Goal: Task Accomplishment & Management: Manage account settings

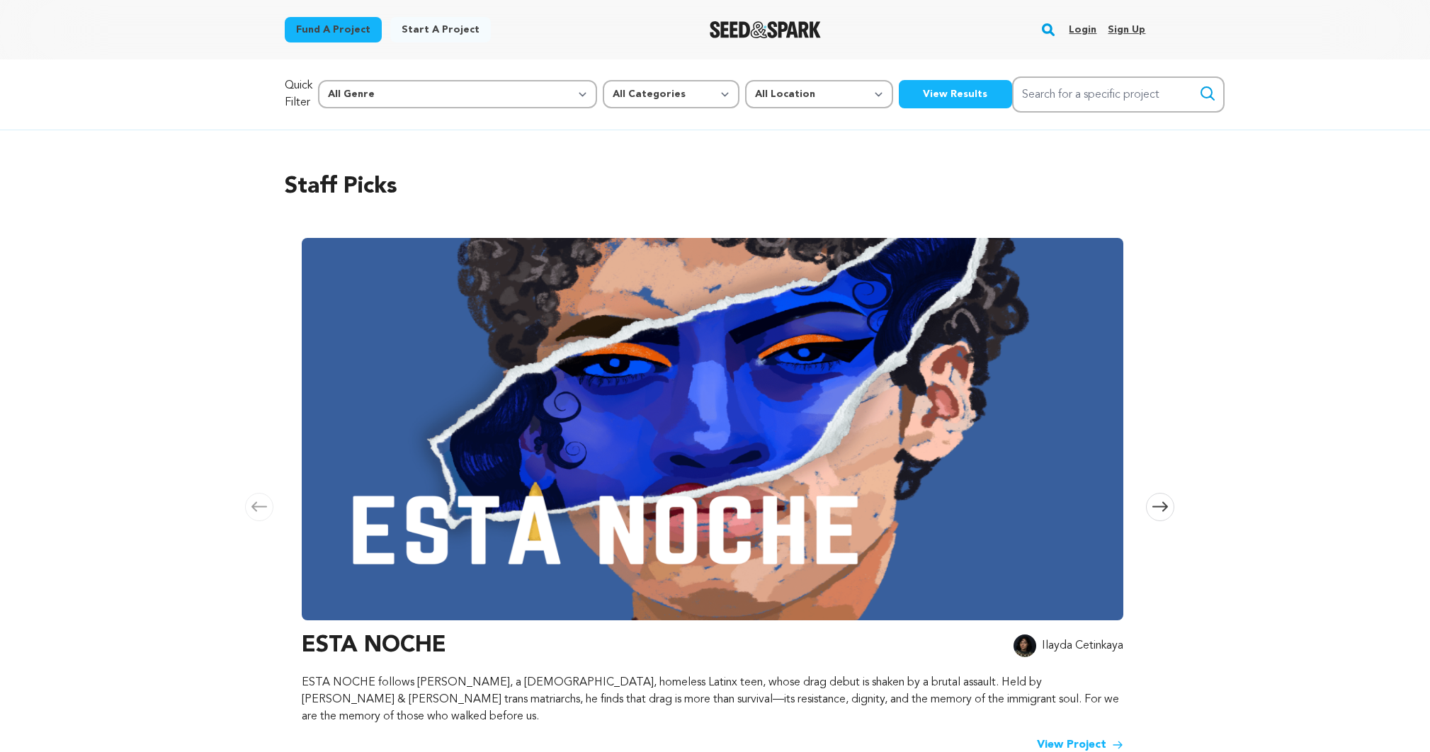
click at [1089, 28] on link "Login" at bounding box center [1083, 29] width 28 height 23
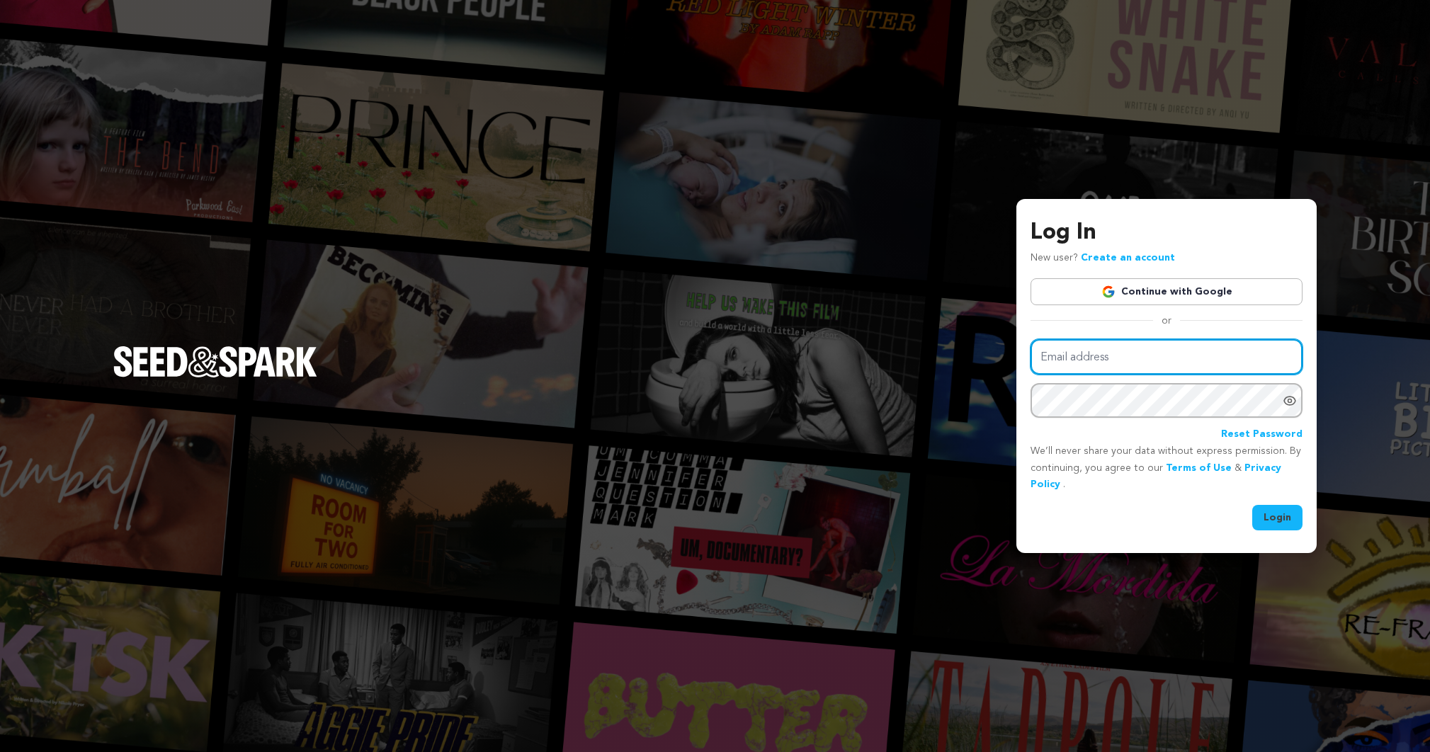
type input "EricaFord@peaceisalifestyle.com"
click at [1279, 512] on button "Login" at bounding box center [1277, 518] width 50 height 26
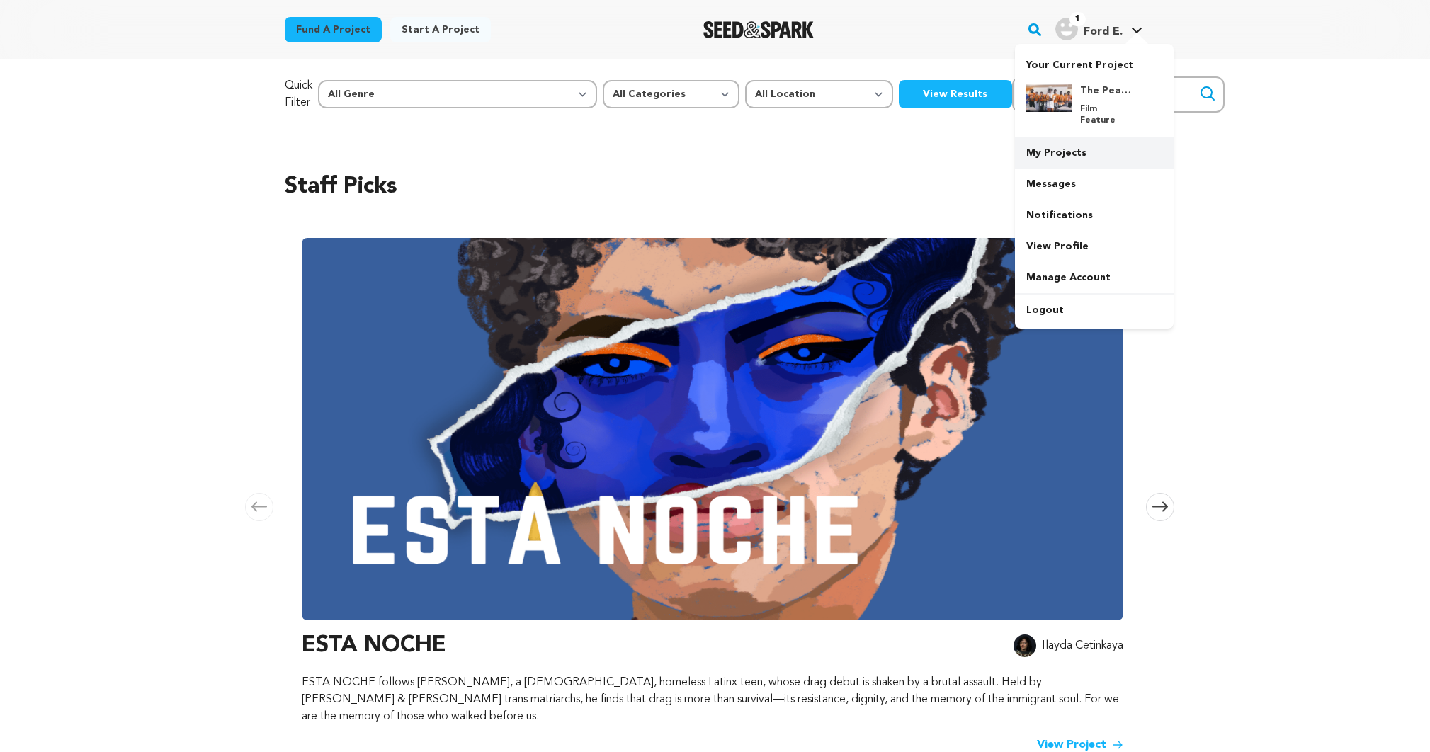
click at [1068, 137] on link "My Projects" at bounding box center [1094, 152] width 159 height 31
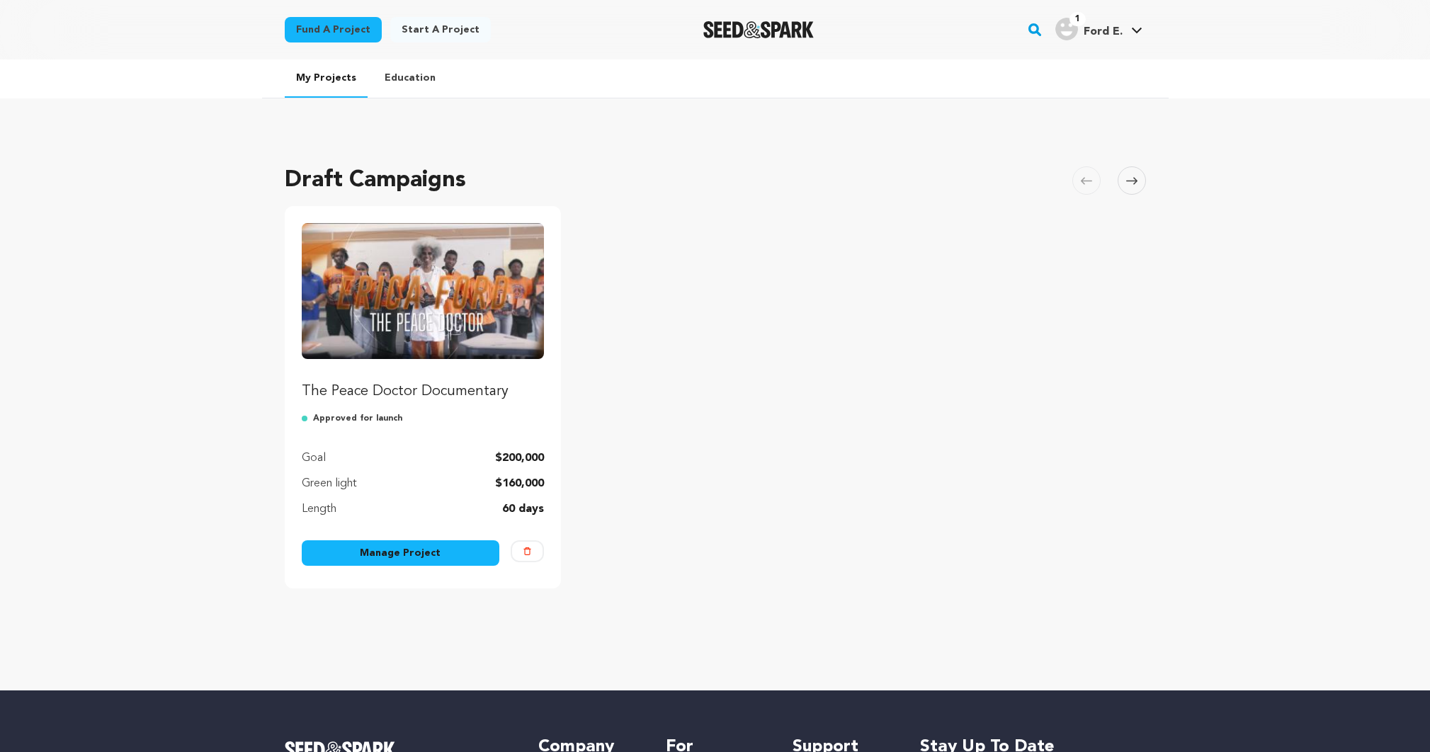
scroll to position [3, 0]
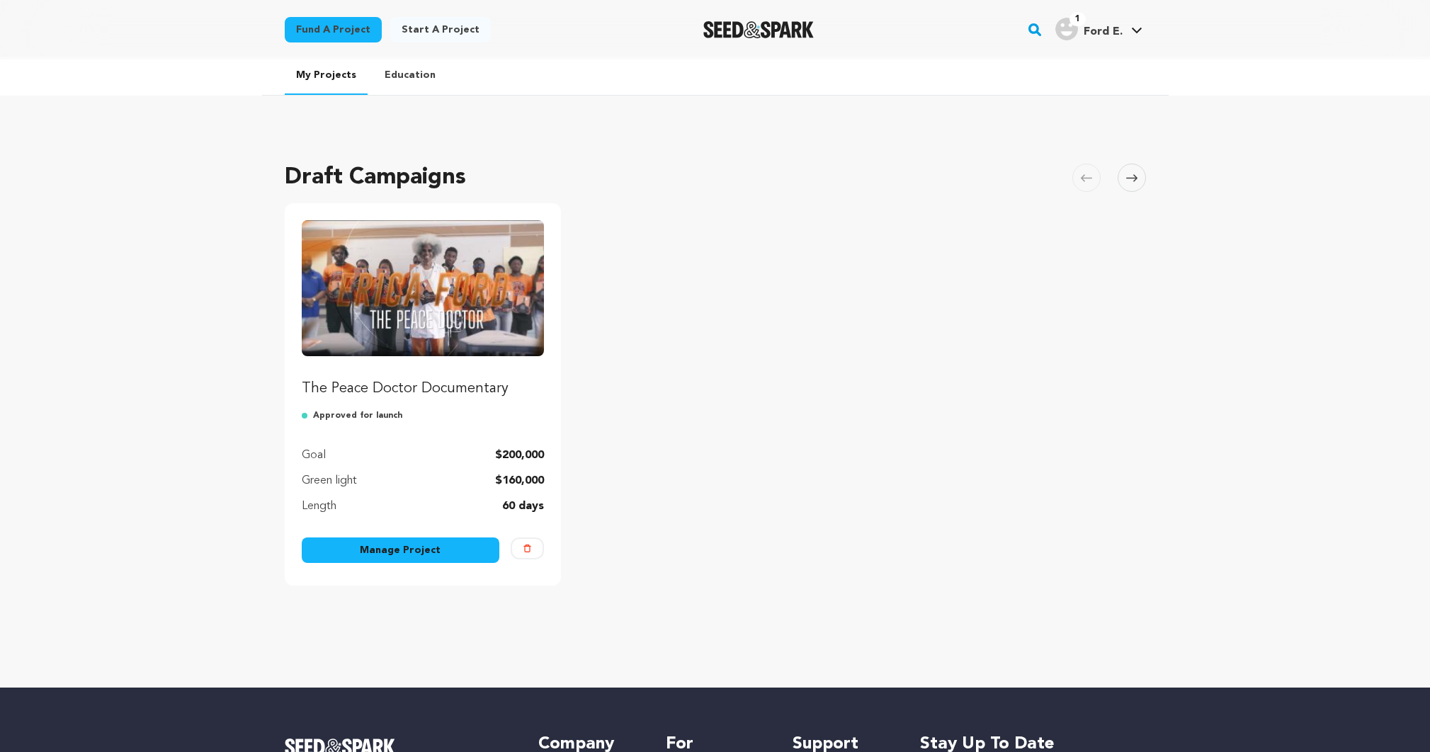
click at [420, 553] on link "Manage Project" at bounding box center [401, 551] width 198 height 26
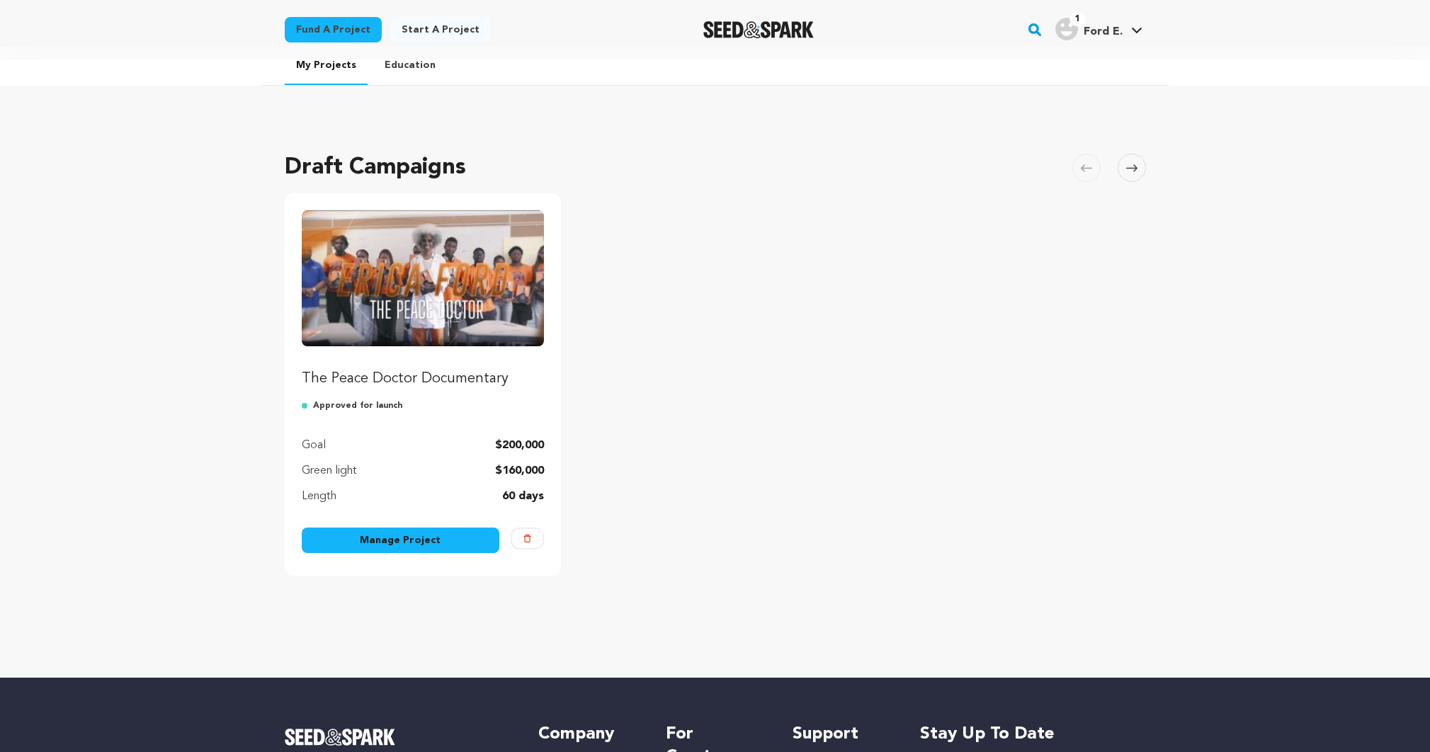
scroll to position [14, 0]
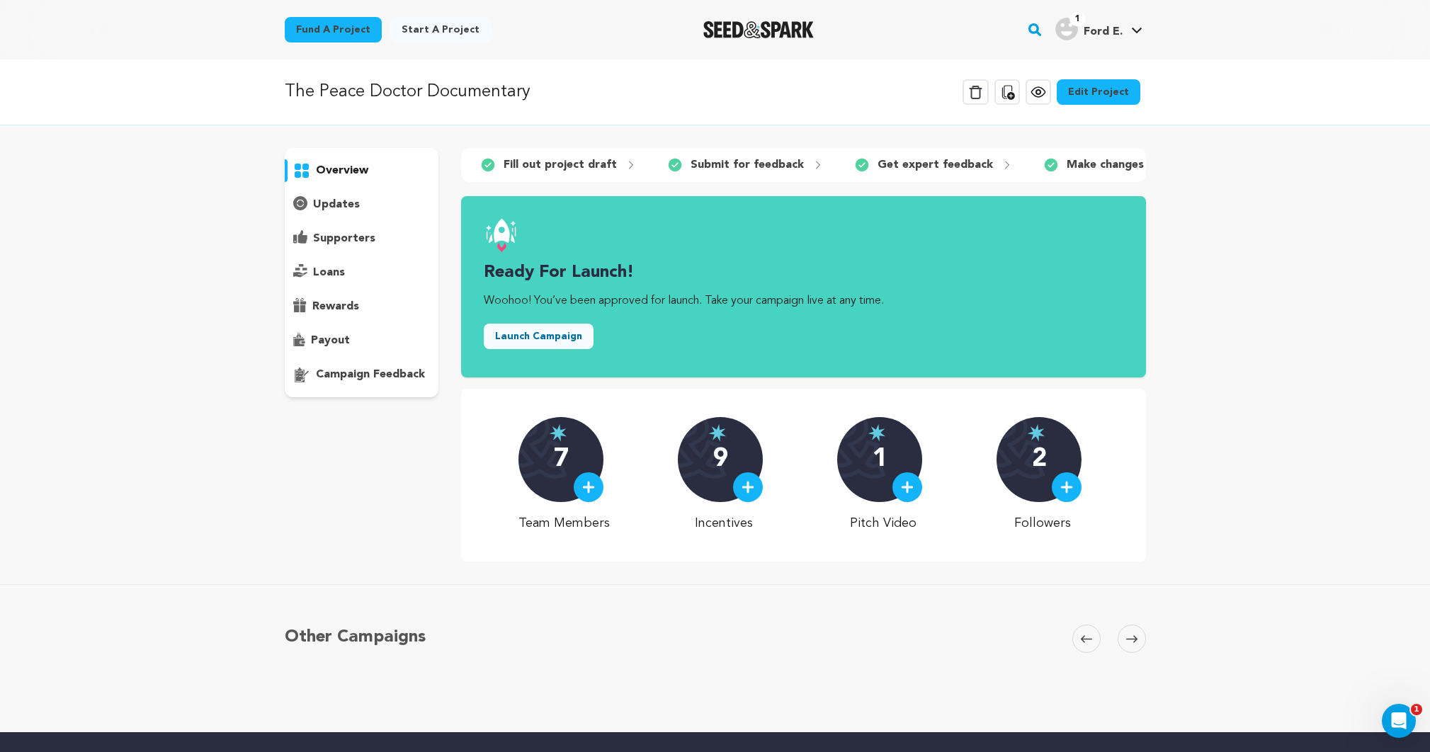
click at [572, 477] on div "7" at bounding box center [561, 459] width 85 height 85
click at [592, 485] on img at bounding box center [588, 487] width 13 height 13
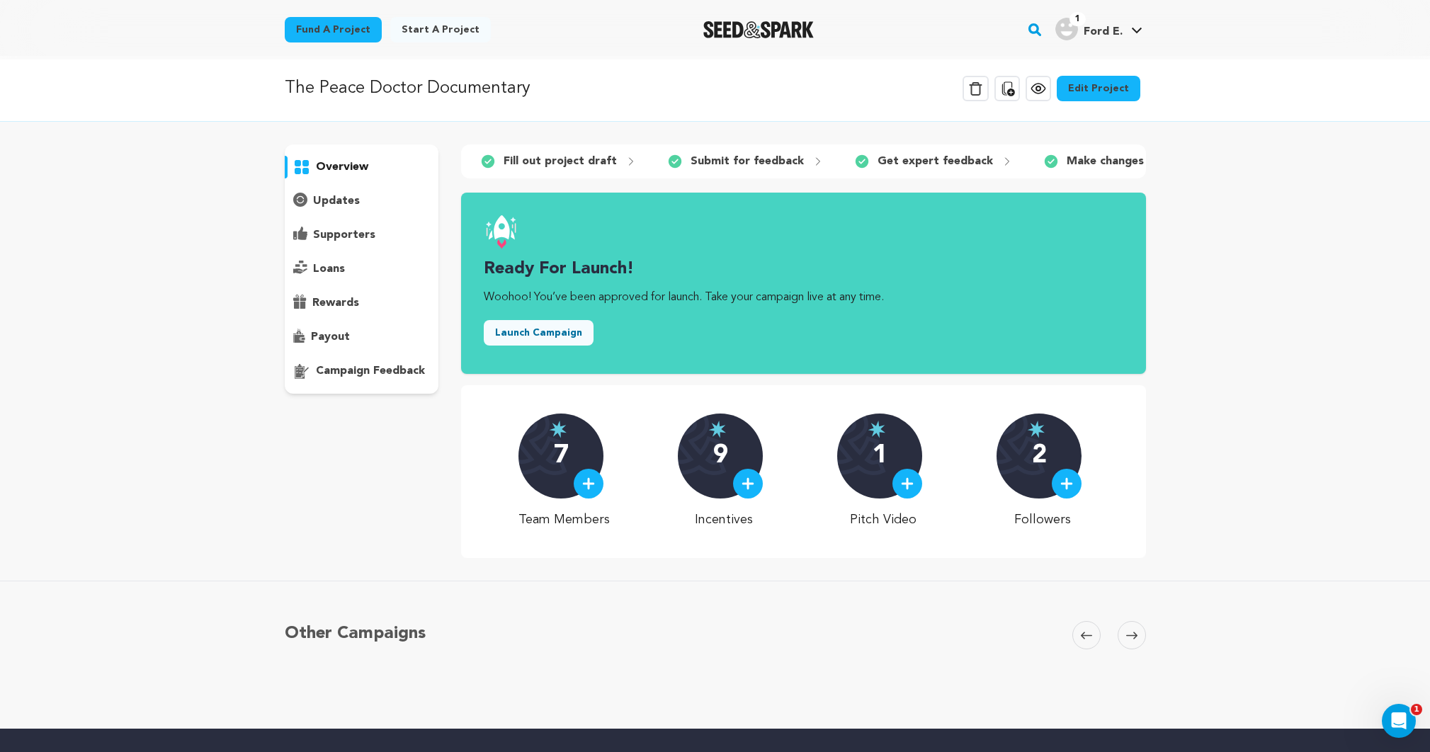
scroll to position [8, 0]
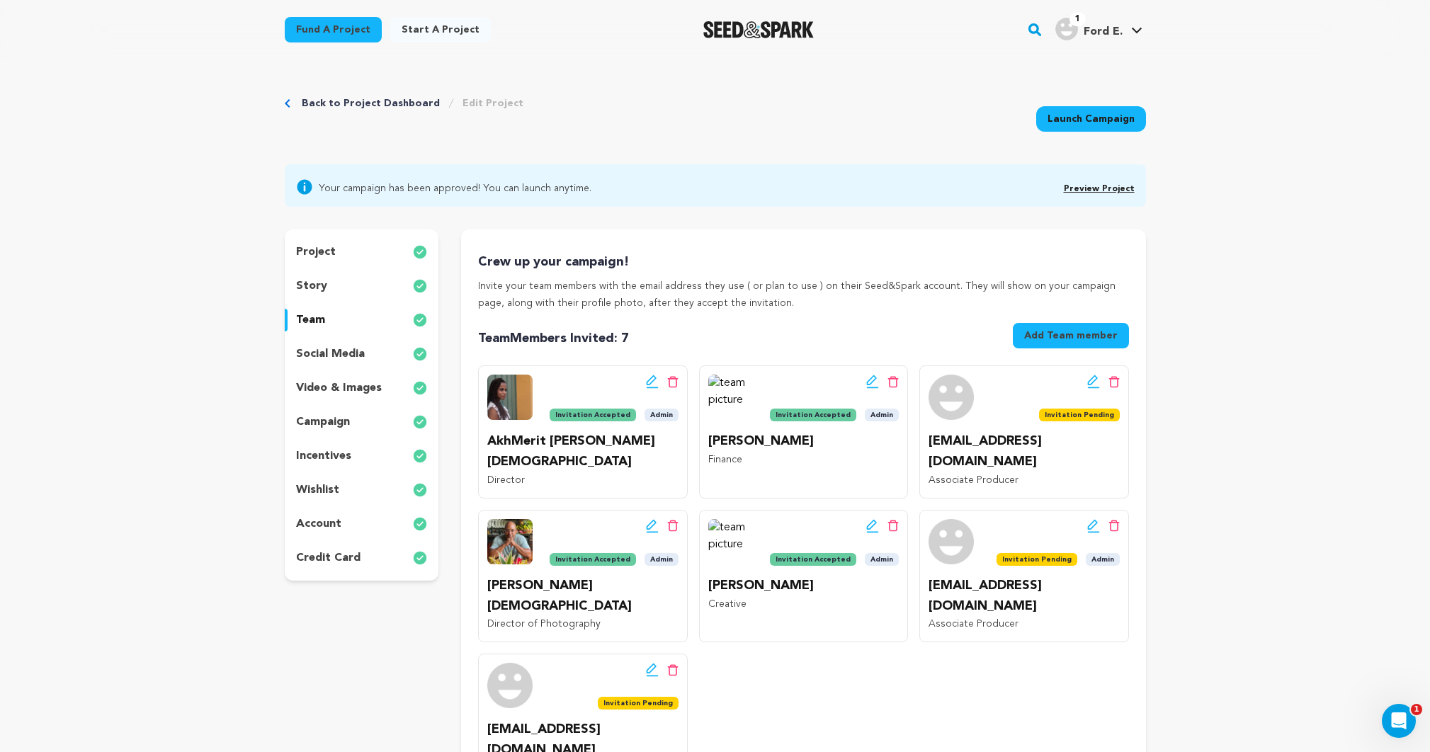
scroll to position [8, 0]
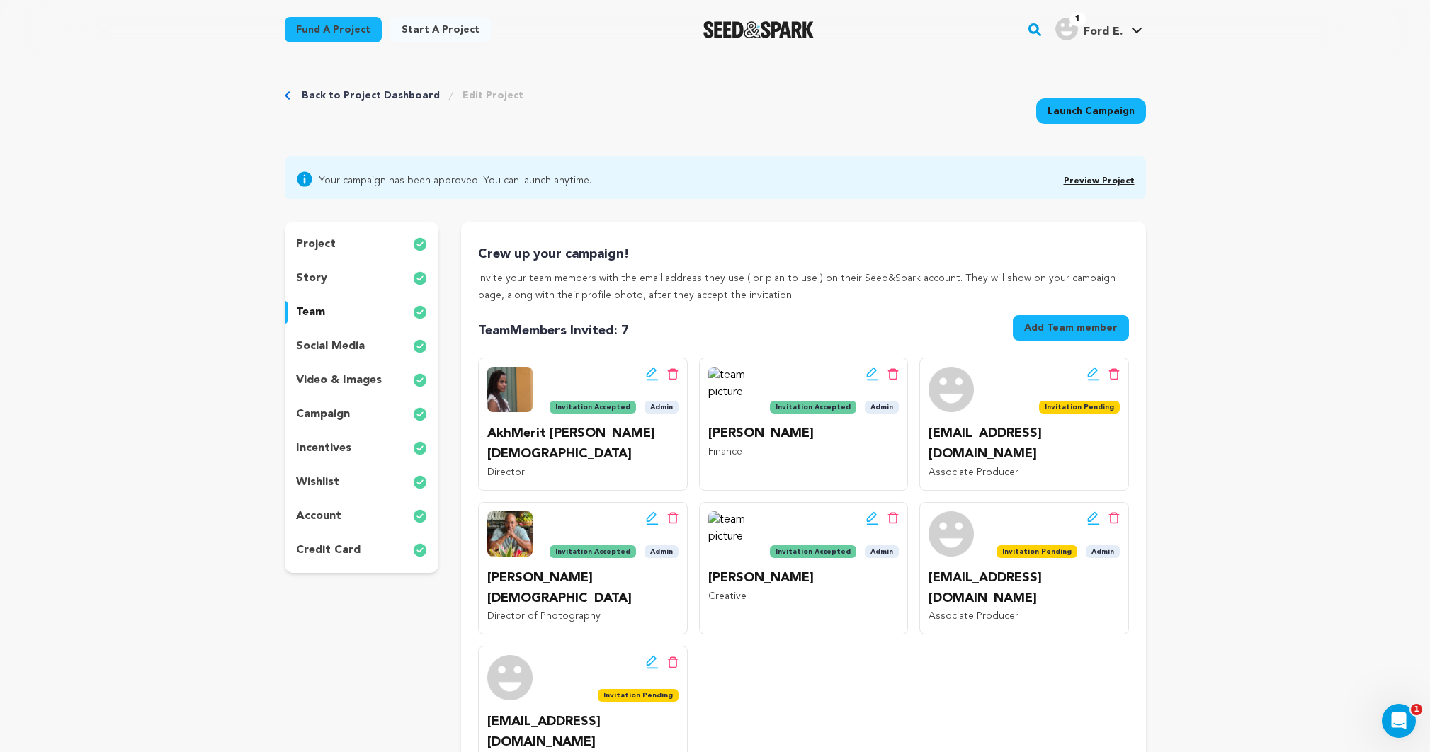
click at [1080, 183] on link "Preview Project" at bounding box center [1099, 181] width 71 height 9
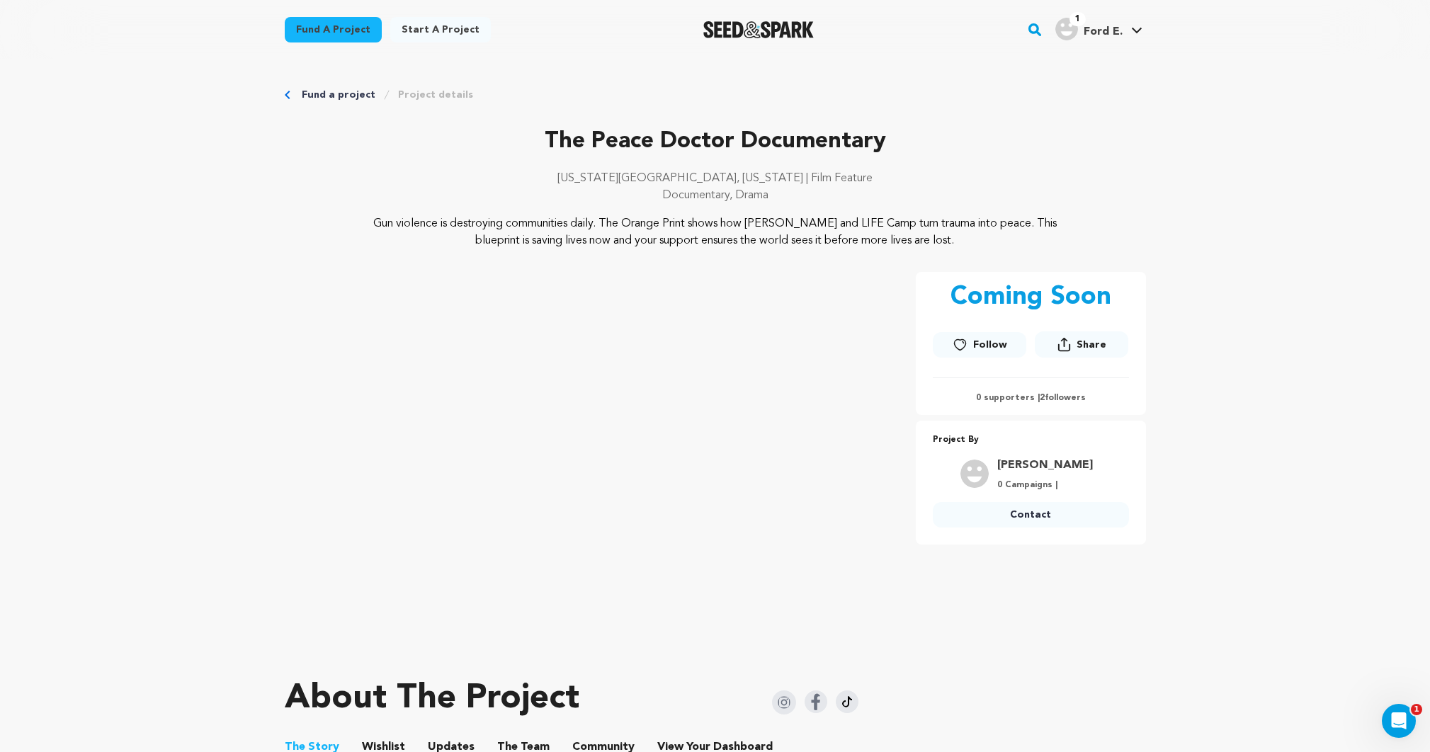
click at [1083, 357] on button "Share" at bounding box center [1082, 345] width 94 height 26
click at [1127, 395] on img at bounding box center [1131, 399] width 28 height 28
